Goal: Browse casually: Explore the website without a specific task or goal

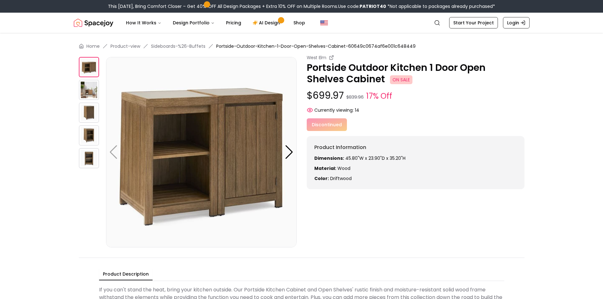
click at [89, 110] on img at bounding box center [89, 113] width 20 height 20
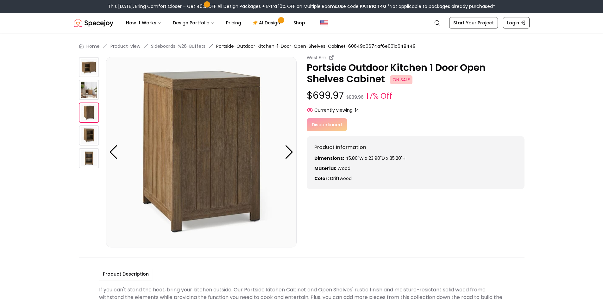
click at [87, 128] on img at bounding box center [89, 135] width 20 height 20
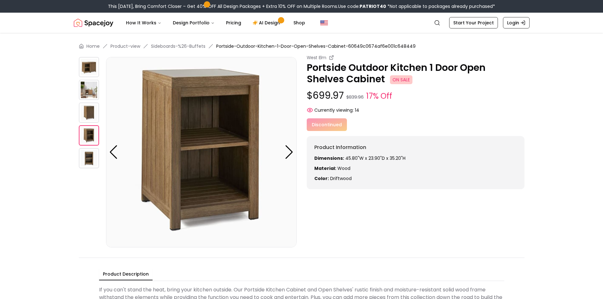
click at [87, 89] on img at bounding box center [89, 90] width 20 height 20
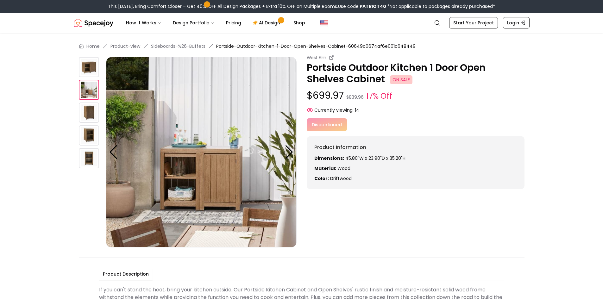
click at [93, 65] on img at bounding box center [89, 67] width 20 height 20
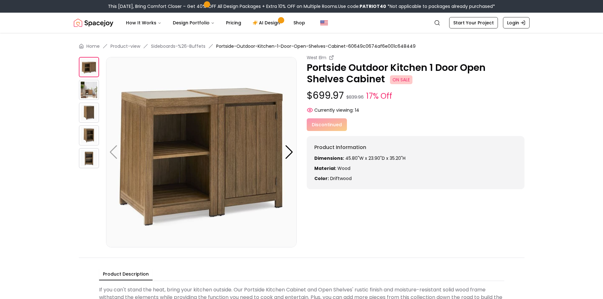
click at [88, 138] on img at bounding box center [89, 135] width 20 height 20
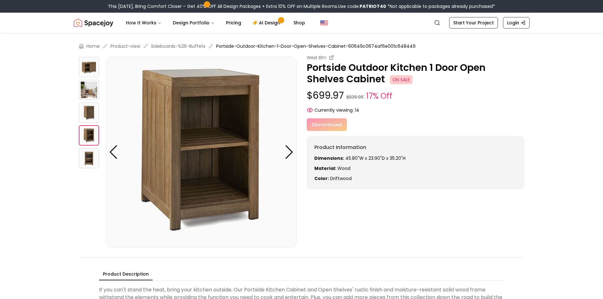
click at [87, 115] on img at bounding box center [89, 113] width 20 height 20
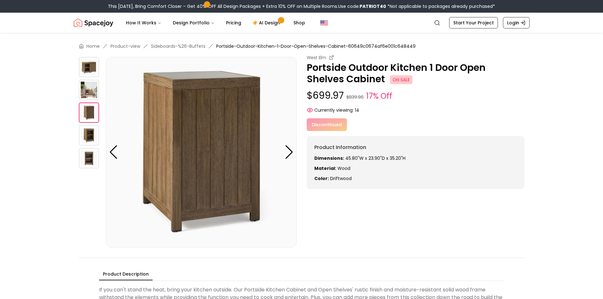
click at [88, 158] on img at bounding box center [89, 158] width 20 height 20
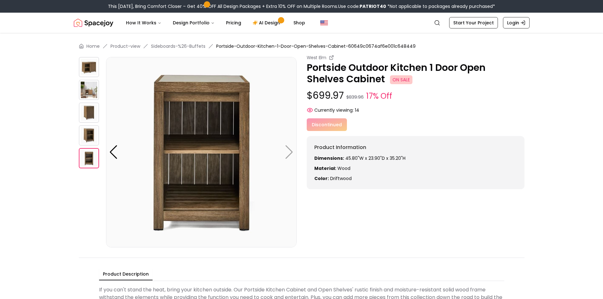
click at [326, 124] on div "Discontinued" at bounding box center [416, 124] width 218 height 13
click at [328, 170] on strong "Material:" at bounding box center [325, 168] width 22 height 6
click at [370, 96] on small "17% Off" at bounding box center [379, 96] width 26 height 11
click at [400, 78] on span "ON SALE" at bounding box center [401, 79] width 22 height 9
click at [321, 114] on div "West Elm Portside Outdoor Kitchen 1 Door Open Shelves Cabinet ON SALE $699.97 $…" at bounding box center [416, 121] width 218 height 135
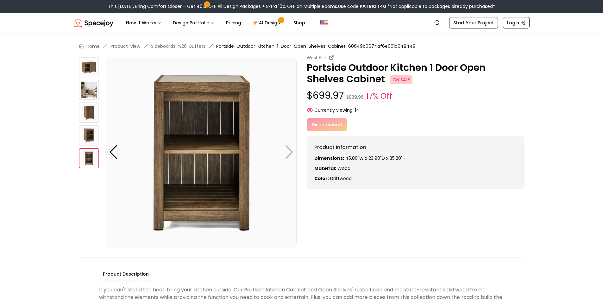
click at [321, 125] on div "Discontinued" at bounding box center [416, 124] width 218 height 13
